Goal: Task Accomplishment & Management: Use online tool/utility

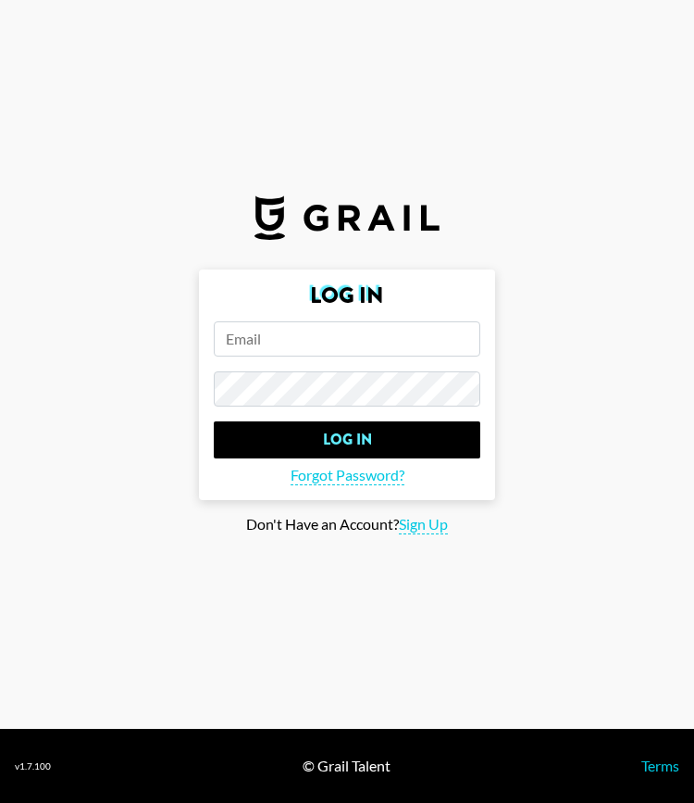
click at [248, 345] on input "email" at bounding box center [347, 338] width 267 height 35
type input "t"
type input "yasmine.muhammad@grail-talent.com"
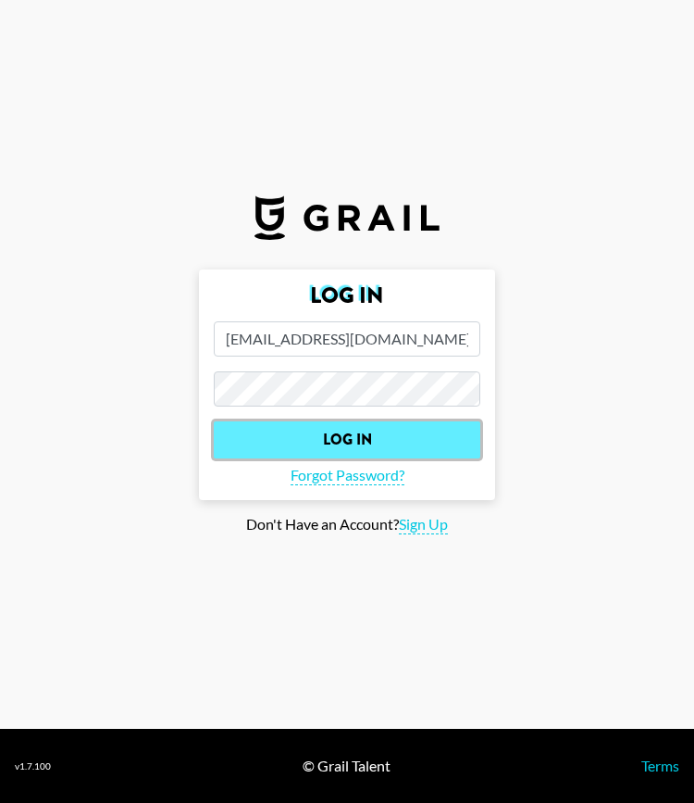
click at [241, 441] on input "Log In" at bounding box center [347, 439] width 267 height 37
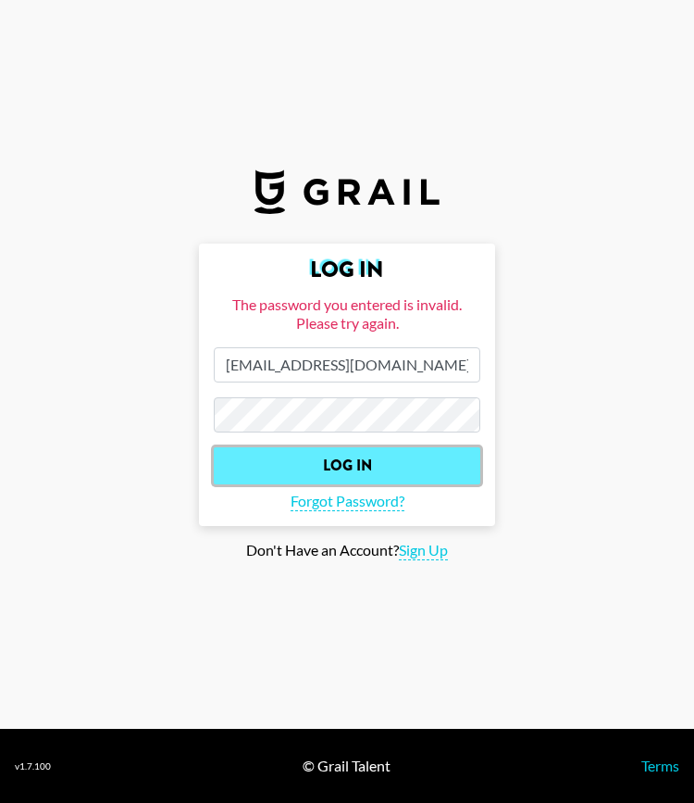
click at [278, 482] on input "Log In" at bounding box center [347, 465] width 267 height 37
click at [258, 453] on input "Log In" at bounding box center [347, 465] width 267 height 37
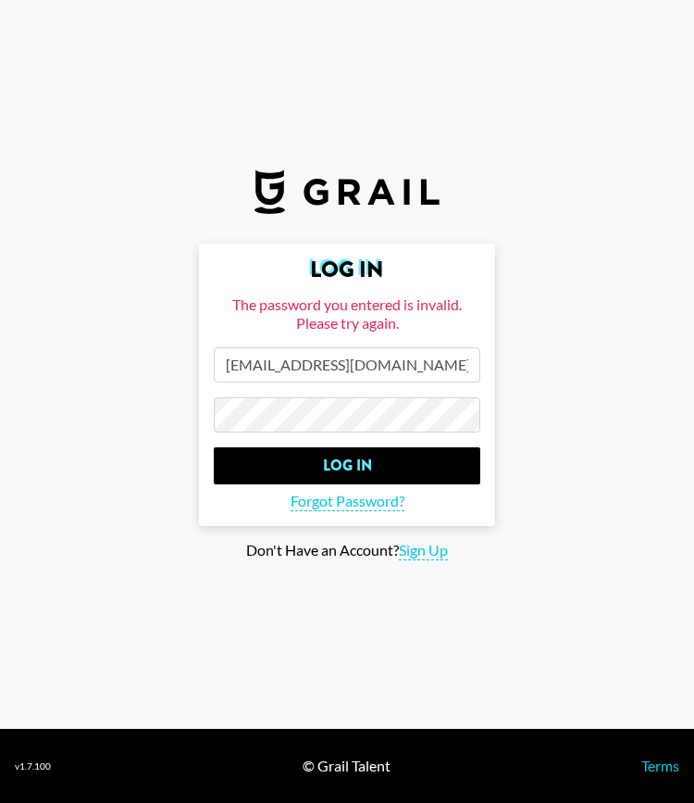
scroll to position [0, 4]
drag, startPoint x: 365, startPoint y: 369, endPoint x: 517, endPoint y: 355, distance: 152.5
click at [517, 355] on main "Log In The password you entered is invalid. Please try again. yasmine.muhammad@…" at bounding box center [347, 401] width 665 height 317
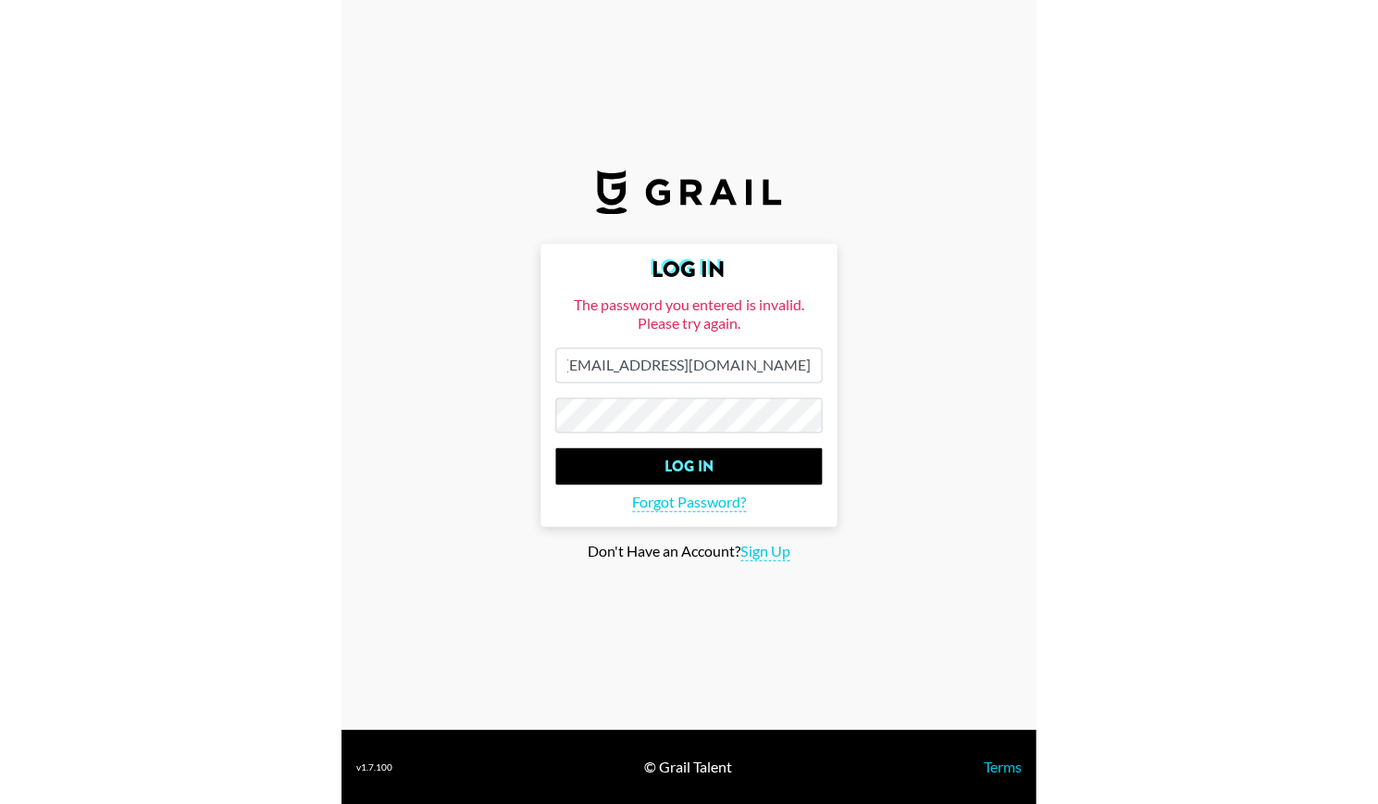
scroll to position [0, 0]
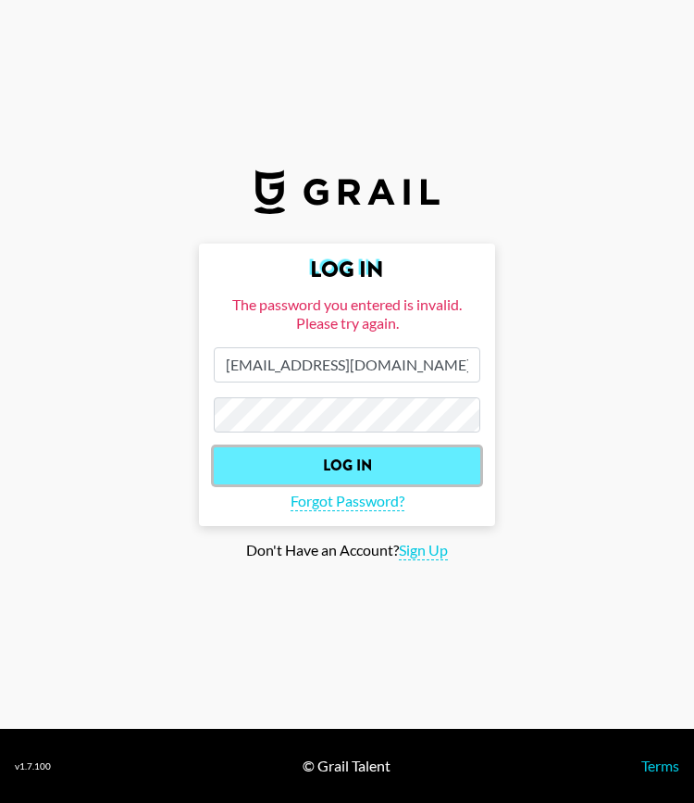
click at [304, 455] on input "Log In" at bounding box center [347, 465] width 267 height 37
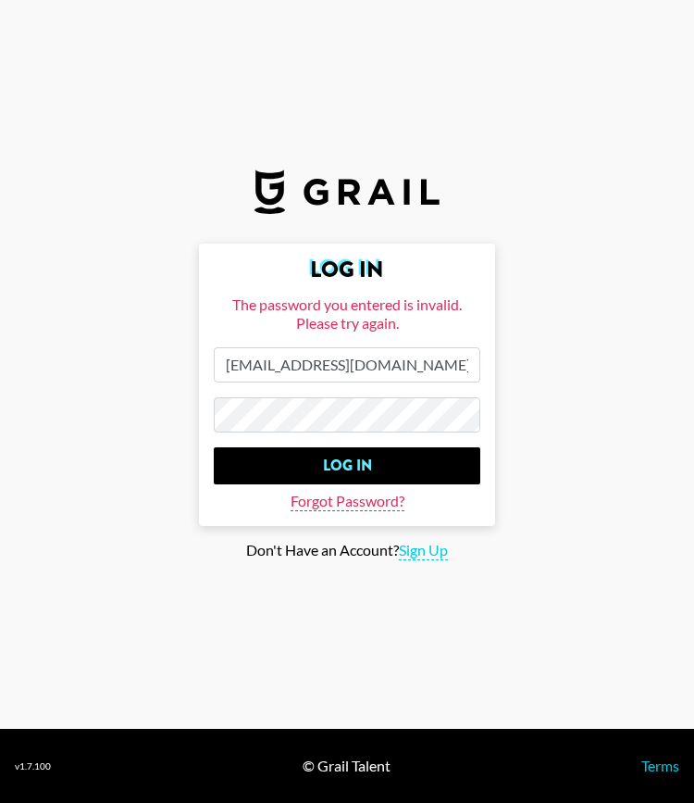
click at [313, 508] on span "Forgot Password?" at bounding box center [348, 501] width 114 height 19
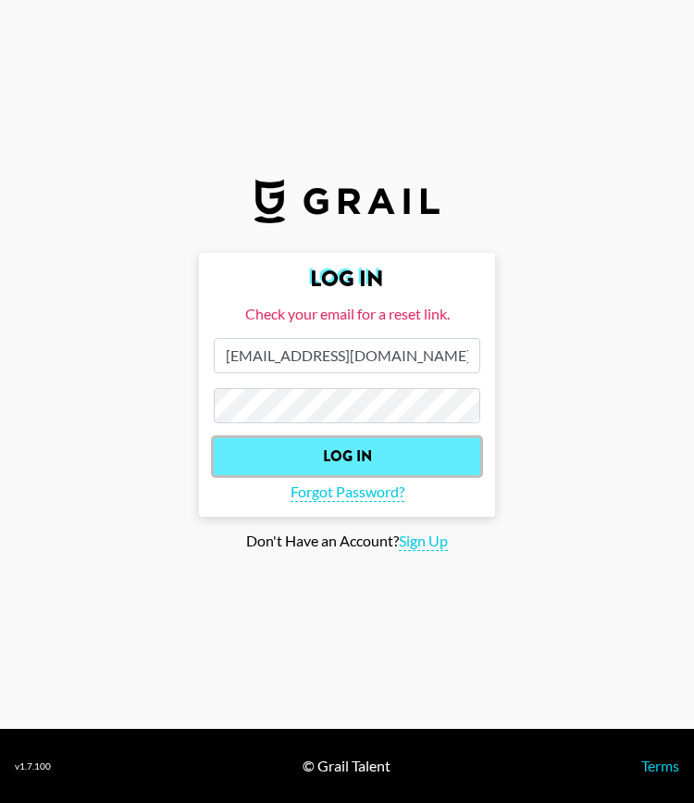
click at [268, 456] on input "Log In" at bounding box center [347, 456] width 267 height 37
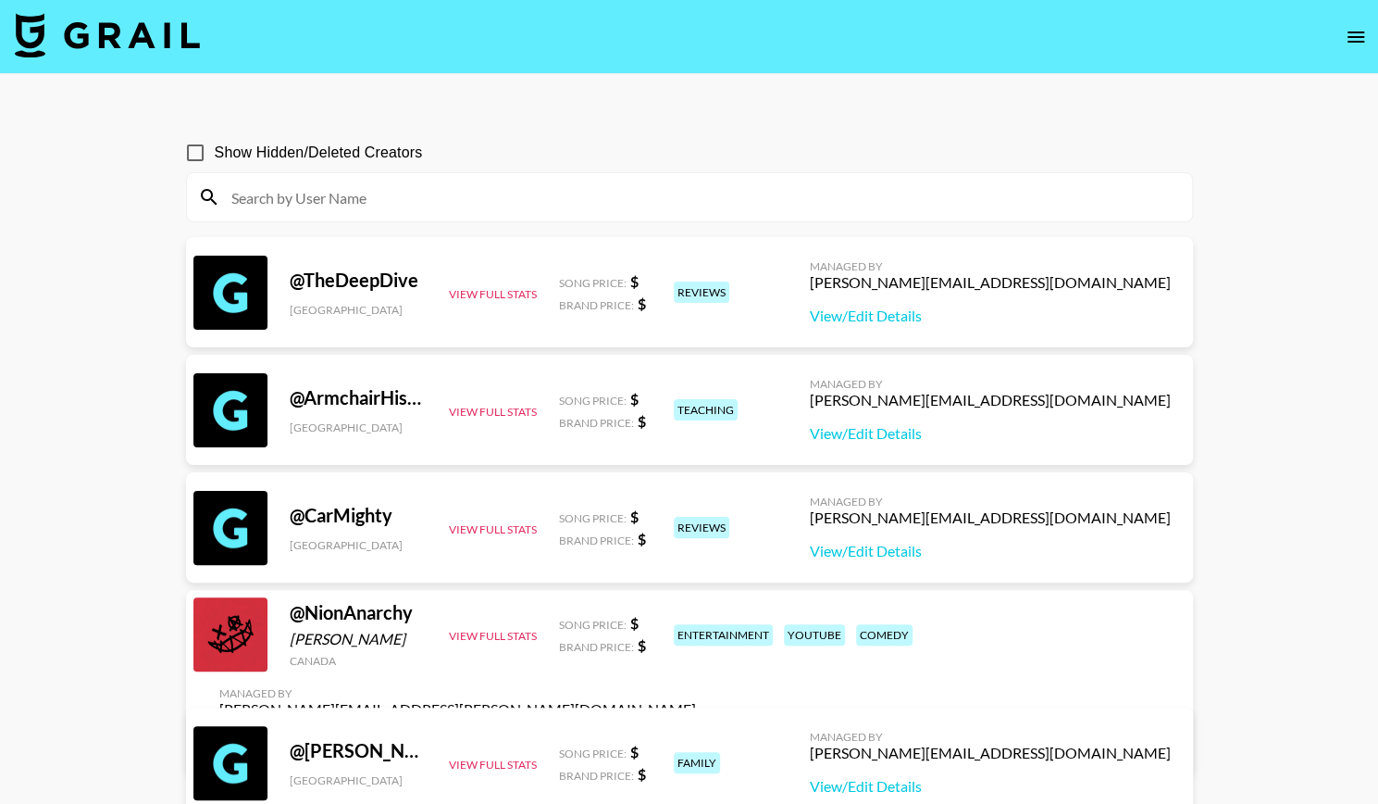
click at [320, 188] on input at bounding box center [700, 197] width 961 height 30
paste input "fabienneeschaeffer"
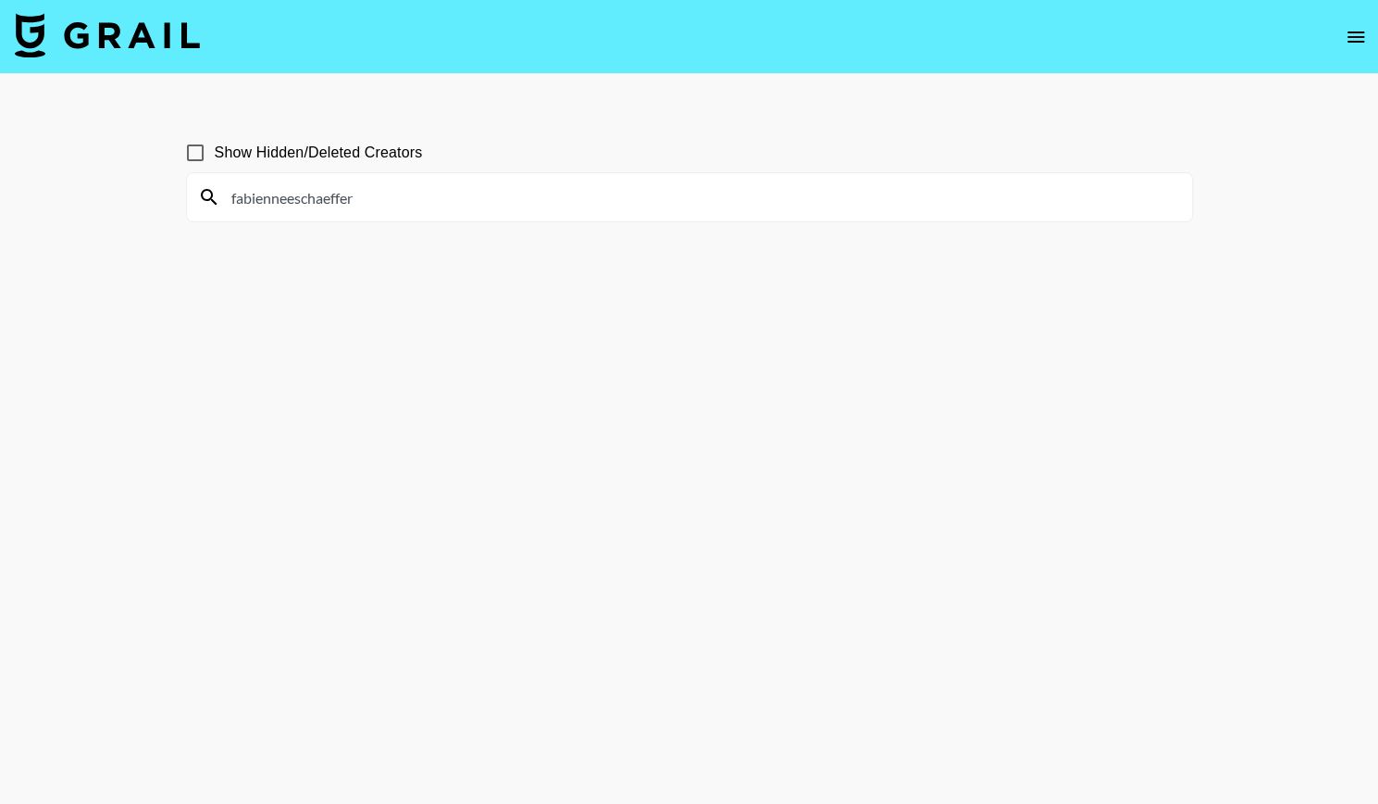
click at [554, 193] on input "fabienneeschaeffer" at bounding box center [700, 197] width 961 height 30
paste input "ohsokaytea"
type input "ohsokaytea"
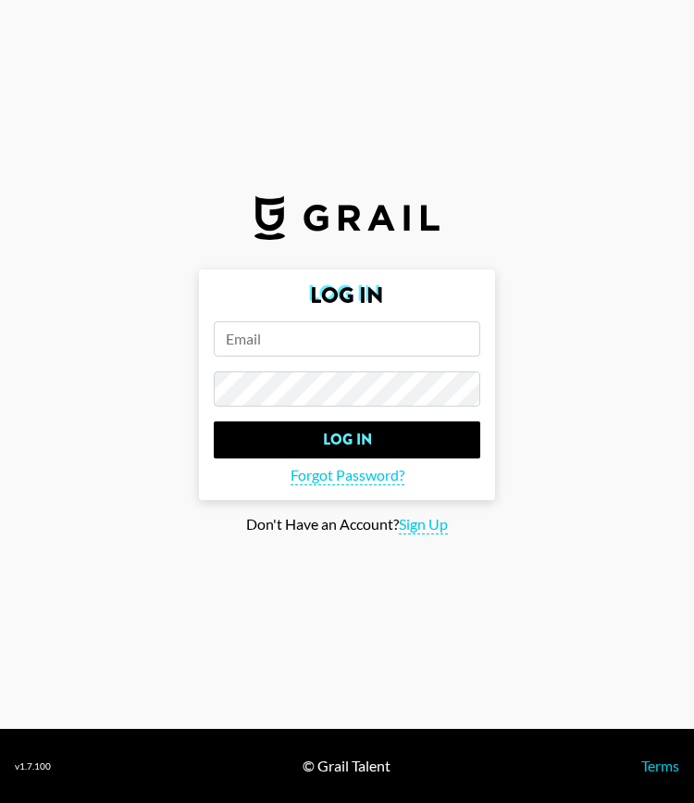
drag, startPoint x: 0, startPoint y: 0, endPoint x: 372, endPoint y: 127, distance: 393.2
click at [372, 127] on section "Log In Log In Forgot Password? Don't Have an Account? Sign Up" at bounding box center [347, 364] width 694 height 729
